Goal: Communication & Community: Share content

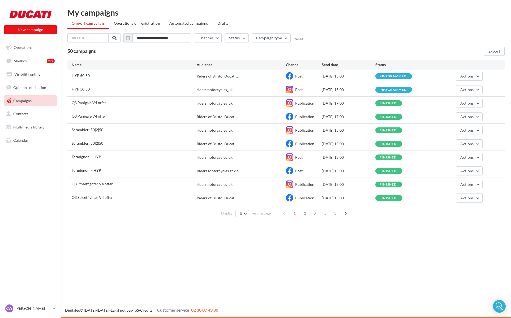
click at [298, 92] on span "Post" at bounding box center [298, 89] width 7 height 5
click at [262, 88] on div "ridersmotorcycles_uk" at bounding box center [241, 89] width 89 height 5
click at [75, 89] on div at bounding box center [74, 89] width 5 height 5
click at [100, 91] on div "HYP 50:50" at bounding box center [134, 90] width 125 height 7
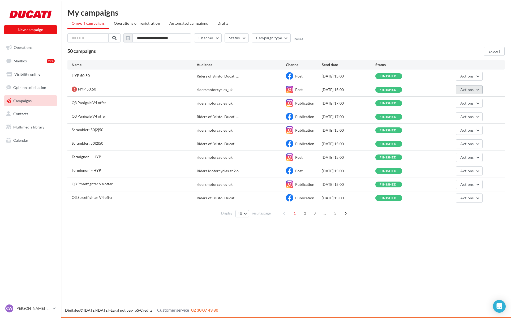
click at [481, 88] on button "Actions" at bounding box center [469, 89] width 27 height 9
click at [459, 103] on button "View results" at bounding box center [456, 102] width 53 height 14
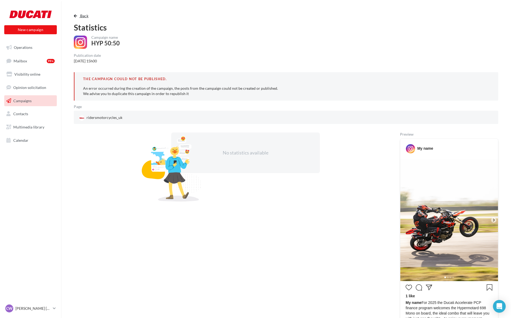
drag, startPoint x: 82, startPoint y: 11, endPoint x: 81, endPoint y: 14, distance: 3.5
click at [82, 11] on div "Back Statistics Campaign name HYP 50:50 Publication date 2025/08/13 15h00 The c…" at bounding box center [286, 239] width 450 height 462
click at [81, 14] on span "Back" at bounding box center [84, 16] width 8 height 5
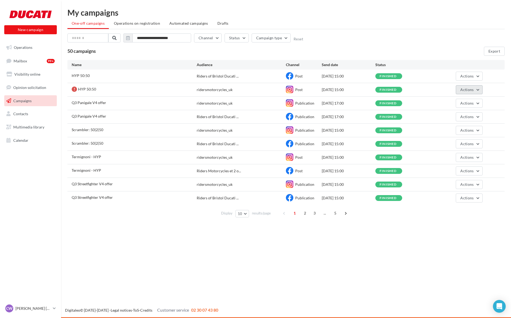
click at [472, 87] on span "Actions" at bounding box center [466, 89] width 13 height 5
click at [451, 128] on button "Duplicate" at bounding box center [456, 130] width 53 height 14
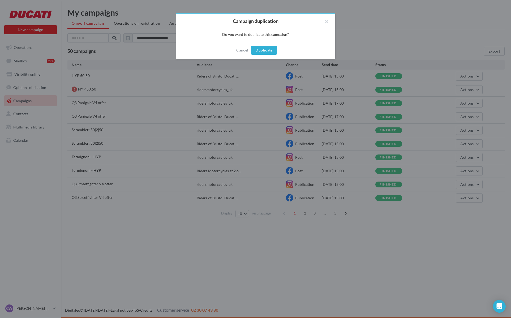
click at [267, 53] on button "Duplicate" at bounding box center [263, 50] width 25 height 9
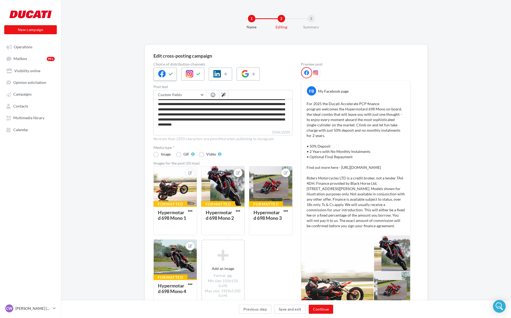
click at [175, 72] on div at bounding box center [164, 73] width 23 height 13
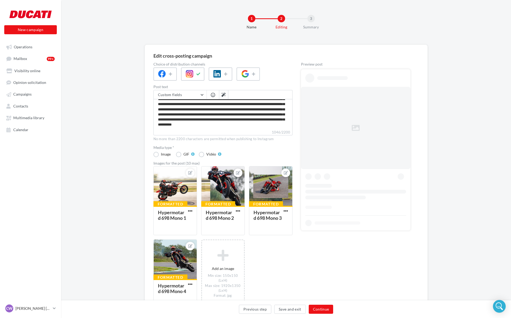
scroll to position [0, 0]
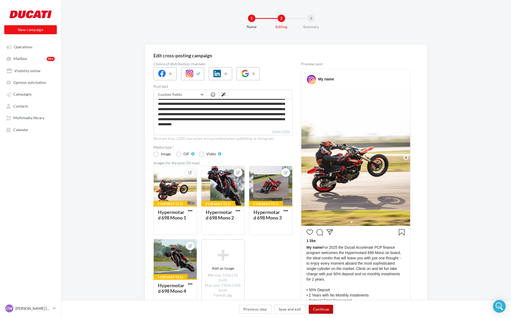
click at [326, 309] on button "Continue" at bounding box center [321, 309] width 25 height 9
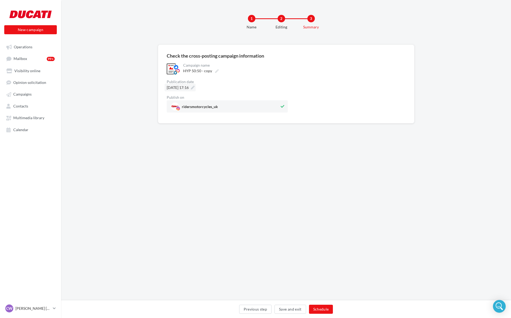
click at [195, 86] on icon at bounding box center [193, 88] width 4 height 4
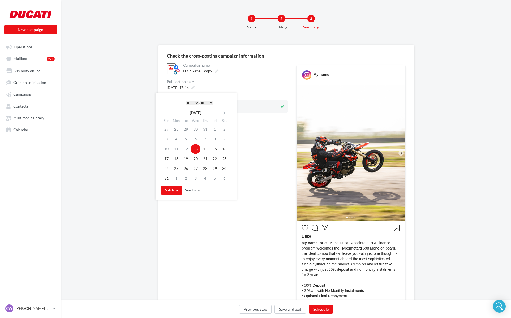
click at [192, 189] on button "Send now" at bounding box center [193, 190] width 20 height 6
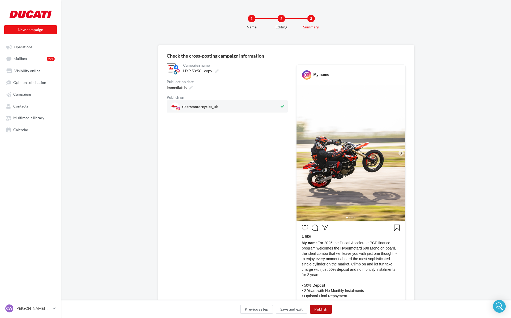
click at [319, 306] on button "Publish" at bounding box center [321, 309] width 22 height 9
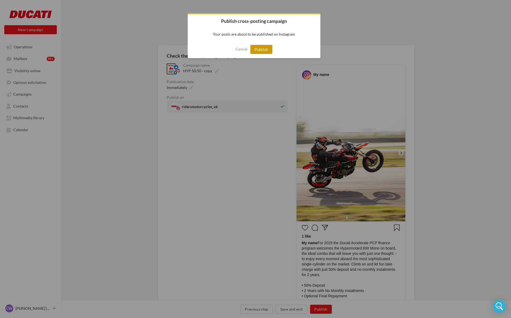
click at [264, 50] on button "Publish" at bounding box center [261, 49] width 22 height 9
